Goal: Navigation & Orientation: Find specific page/section

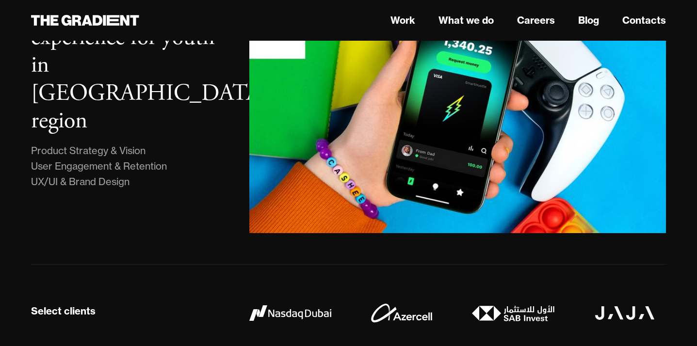
scroll to position [625, 0]
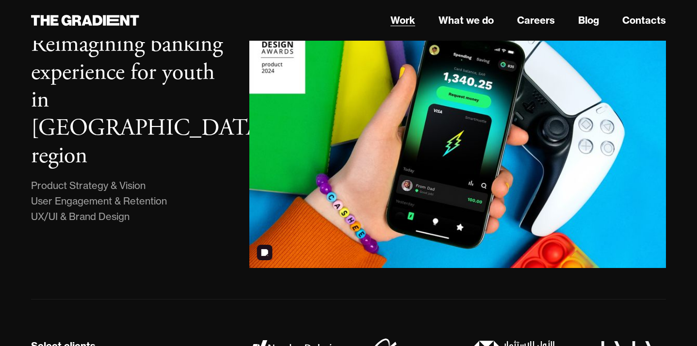
click at [413, 25] on link "Work" at bounding box center [402, 20] width 25 height 15
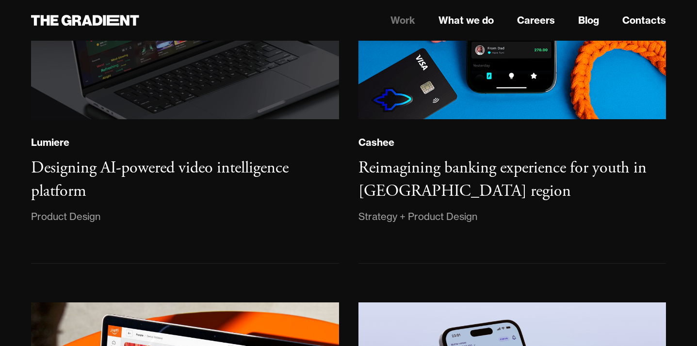
scroll to position [309, 0]
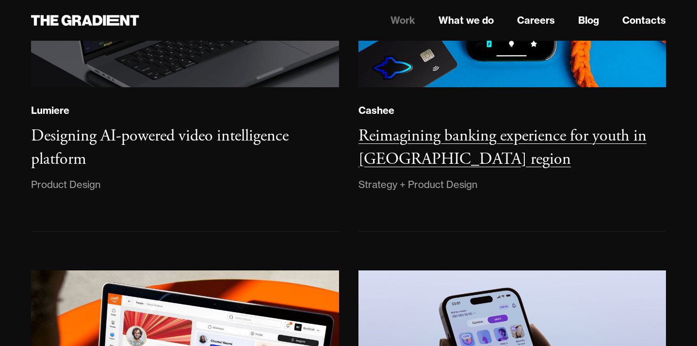
click at [372, 113] on div "Cashee" at bounding box center [376, 110] width 36 height 13
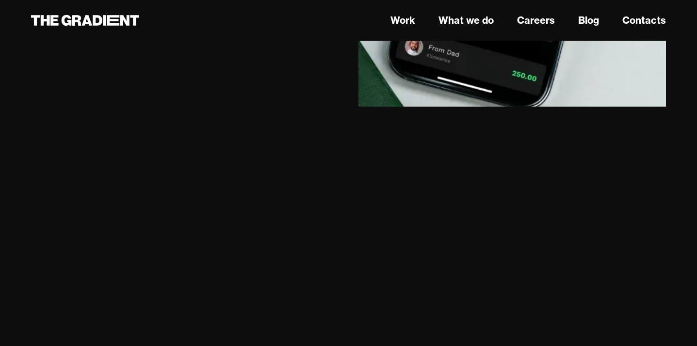
scroll to position [7660, 0]
